Goal: Find specific page/section: Find specific page/section

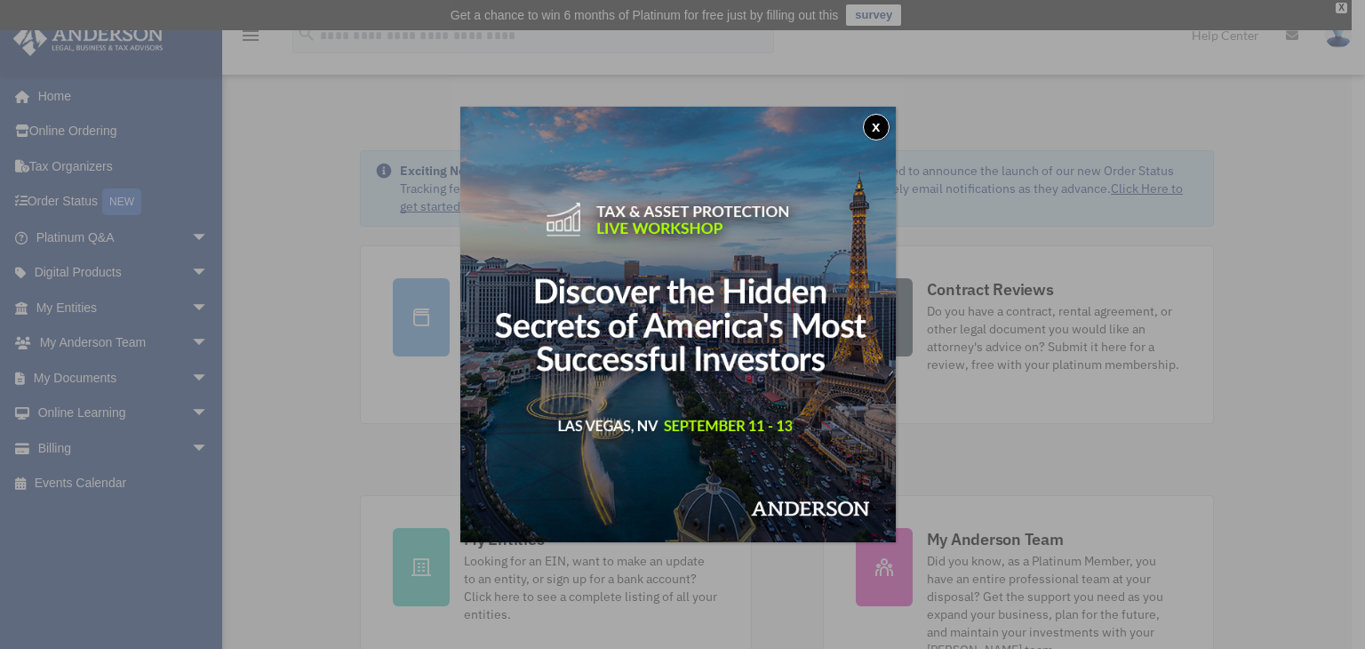
drag, startPoint x: 571, startPoint y: 408, endPoint x: 1233, endPoint y: 232, distance: 685.1
click at [1233, 232] on div "x" at bounding box center [682, 324] width 1365 height 649
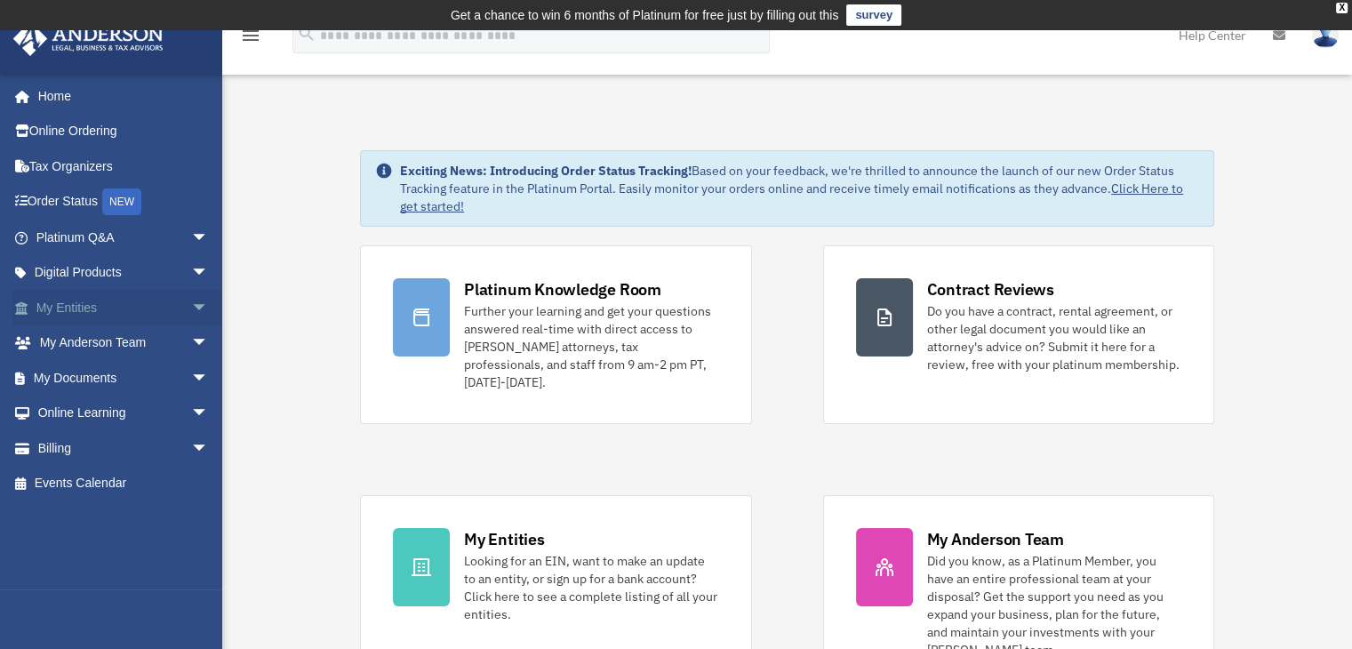
click at [191, 317] on span "arrow_drop_down" at bounding box center [209, 308] width 36 height 36
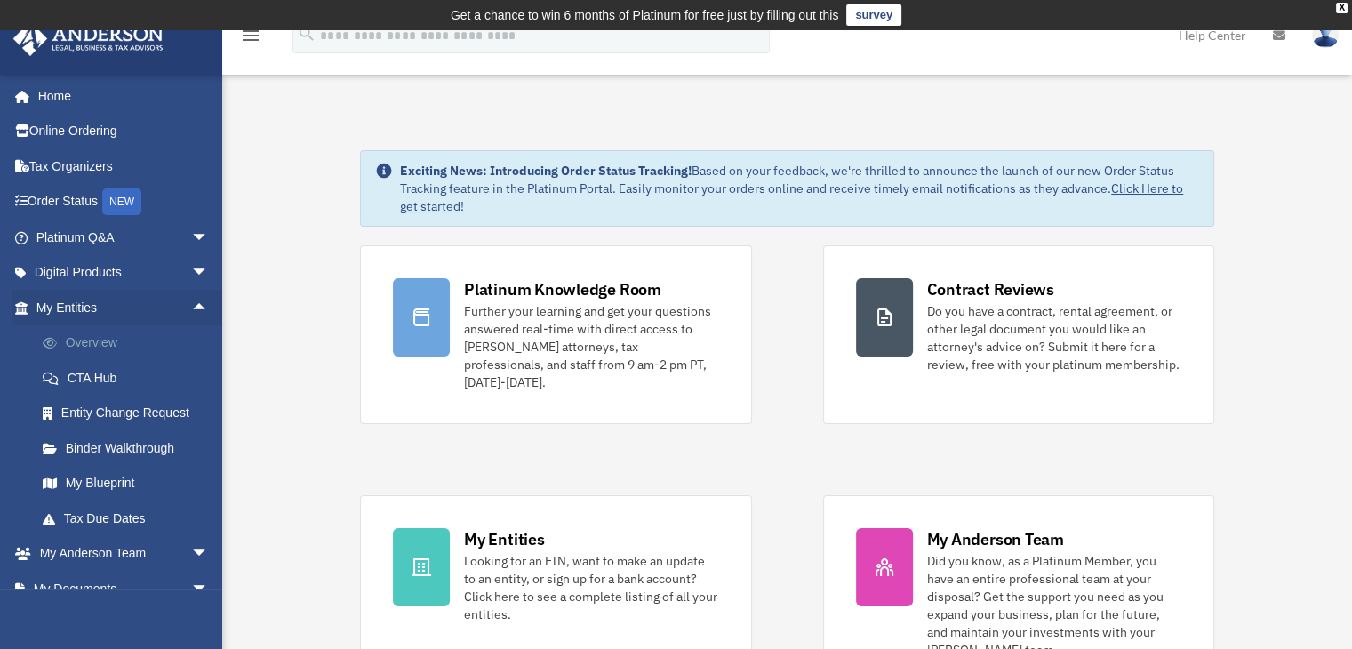
click at [113, 341] on link "Overview" at bounding box center [130, 343] width 211 height 36
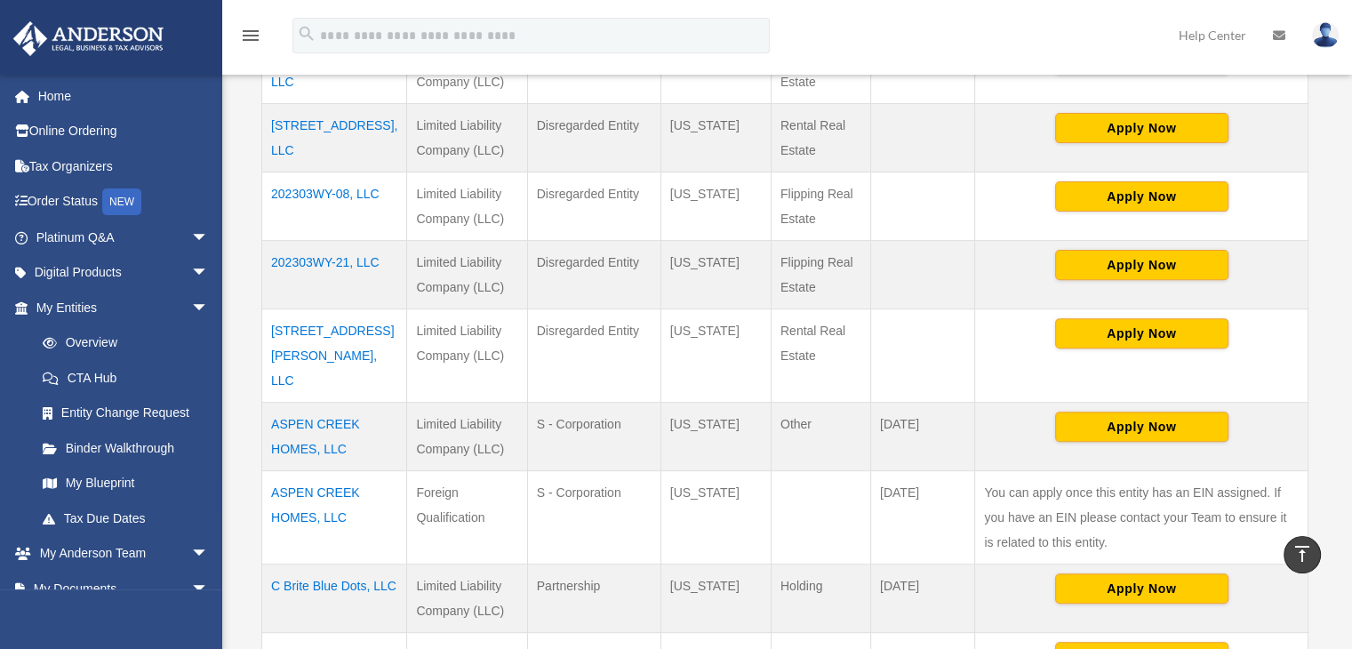
scroll to position [634, 0]
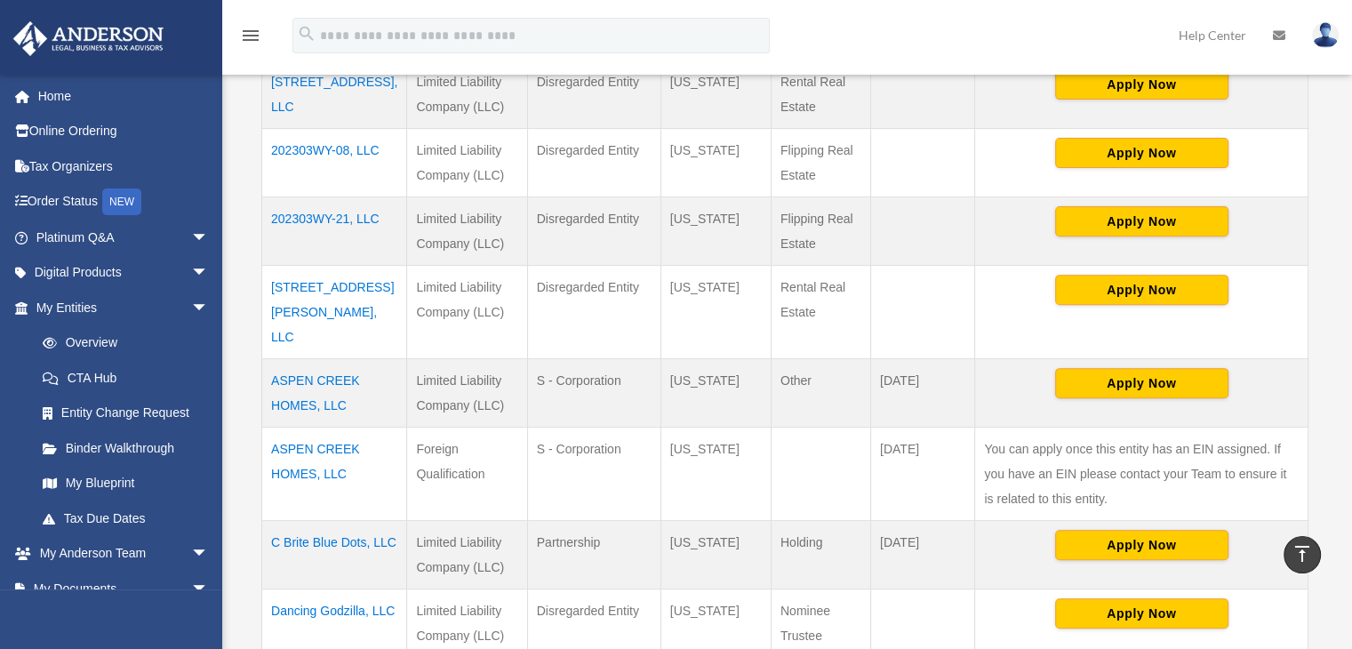
click at [321, 358] on td "ASPEN CREEK HOMES, LLC" at bounding box center [334, 392] width 145 height 68
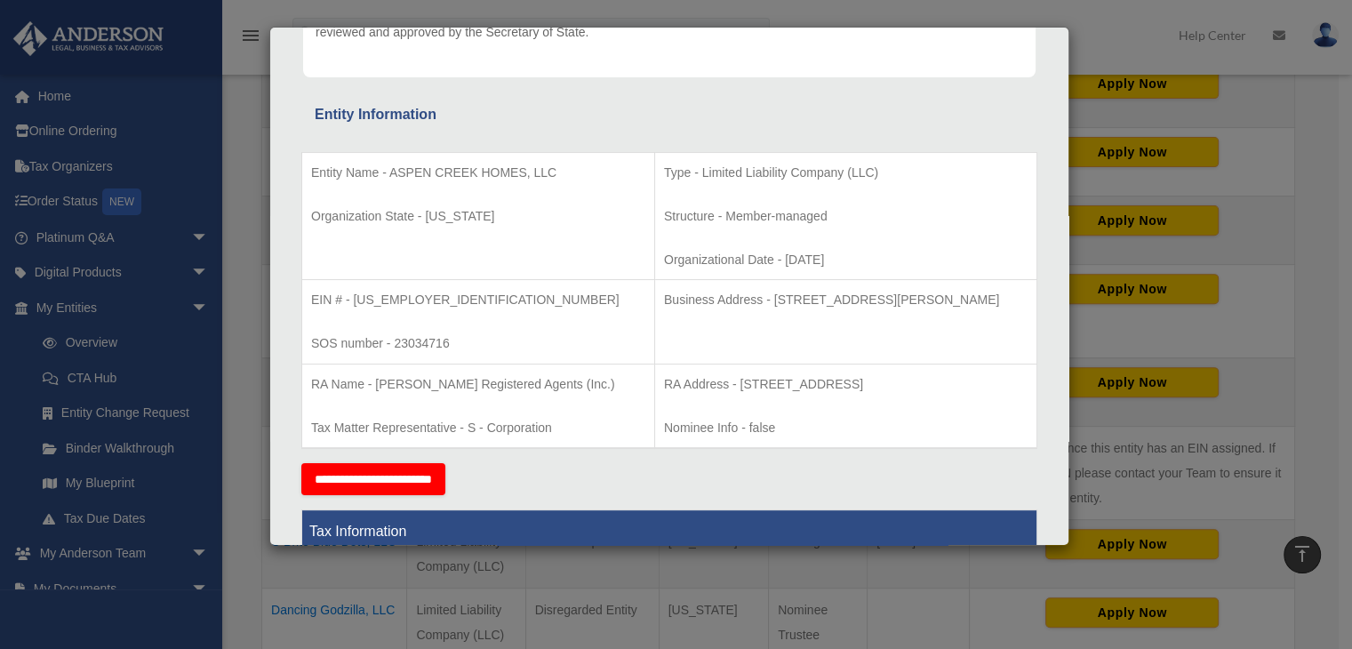
scroll to position [267, 0]
